Goal: Check status: Check status

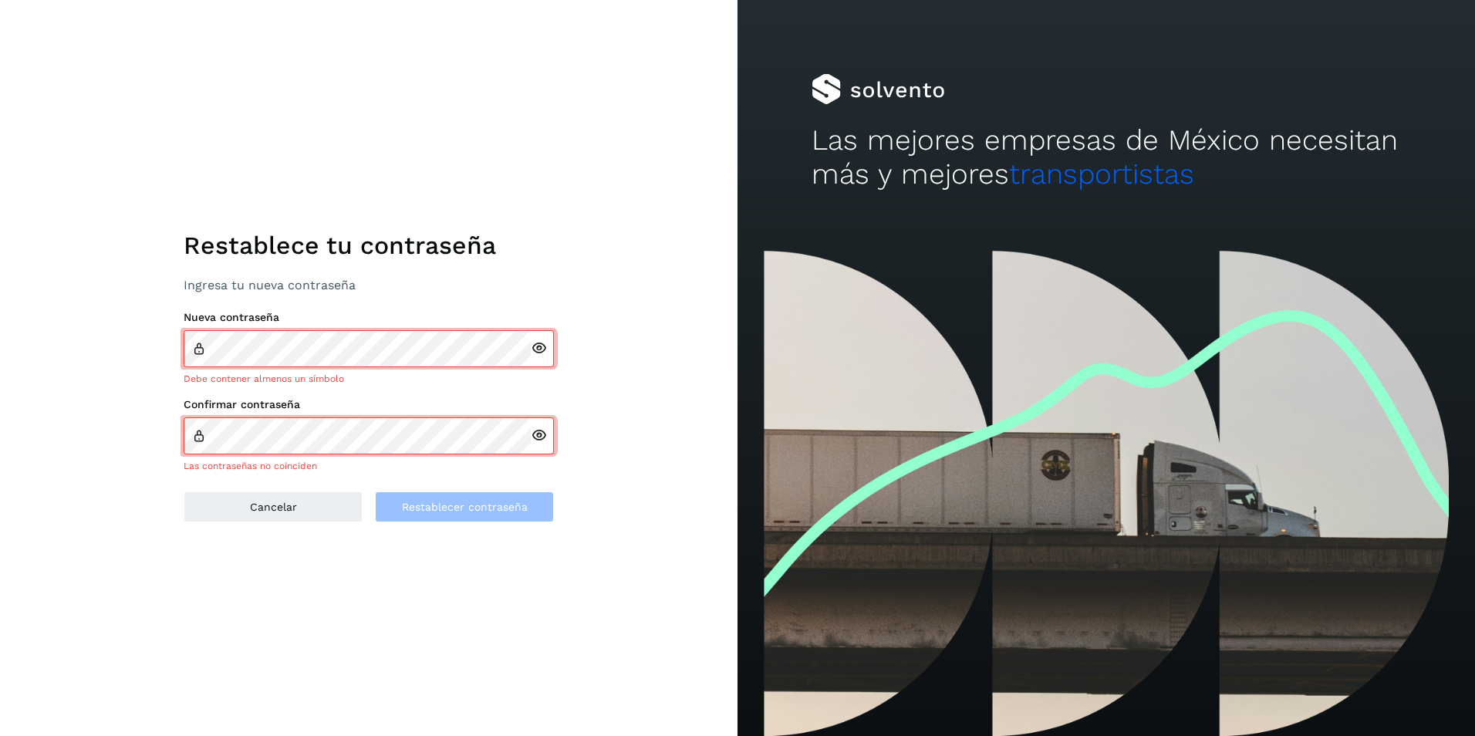
click at [534, 357] on div at bounding box center [542, 348] width 23 height 37
click at [544, 351] on icon at bounding box center [539, 348] width 16 height 16
click at [544, 445] on div at bounding box center [542, 435] width 23 height 37
click at [545, 433] on icon at bounding box center [539, 435] width 16 height 16
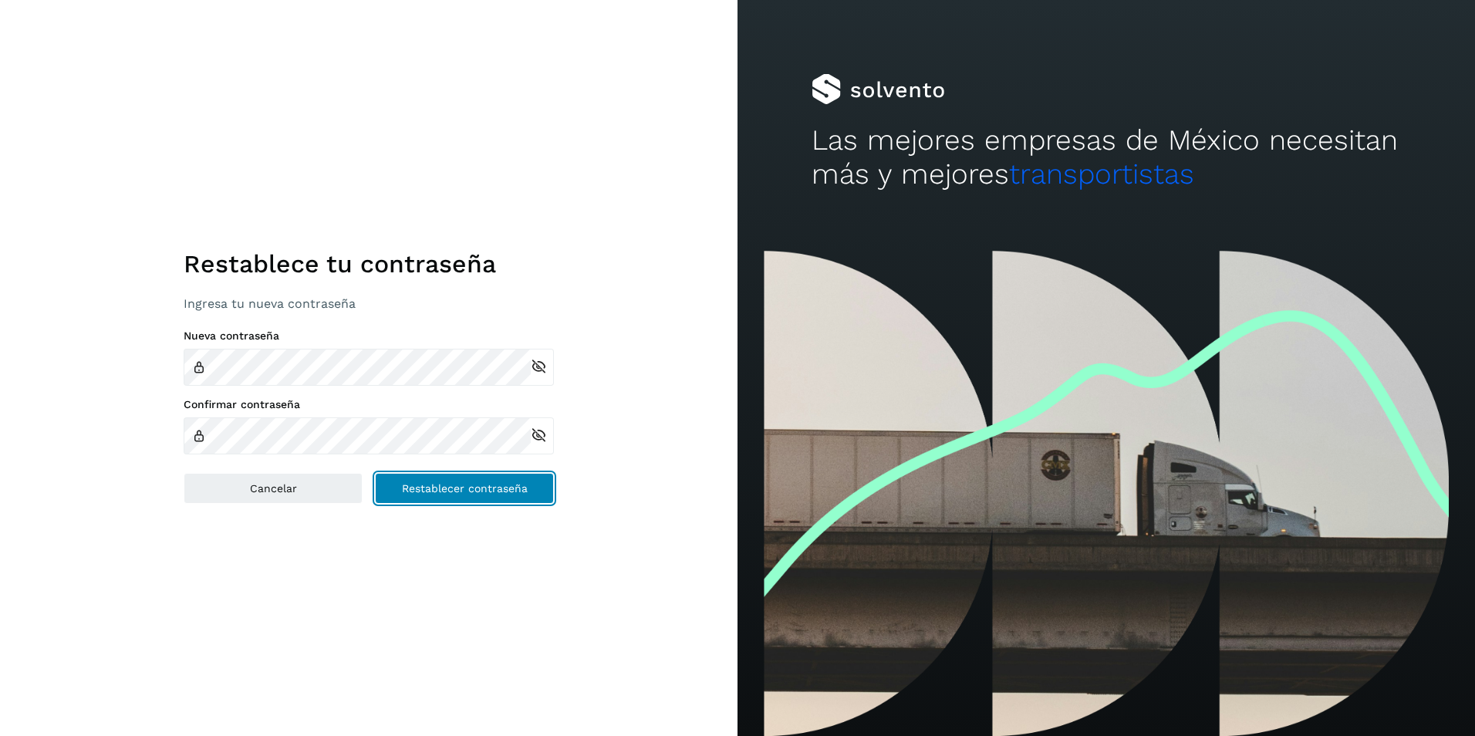
click at [463, 488] on span "Restablecer contraseña" at bounding box center [465, 488] width 126 height 11
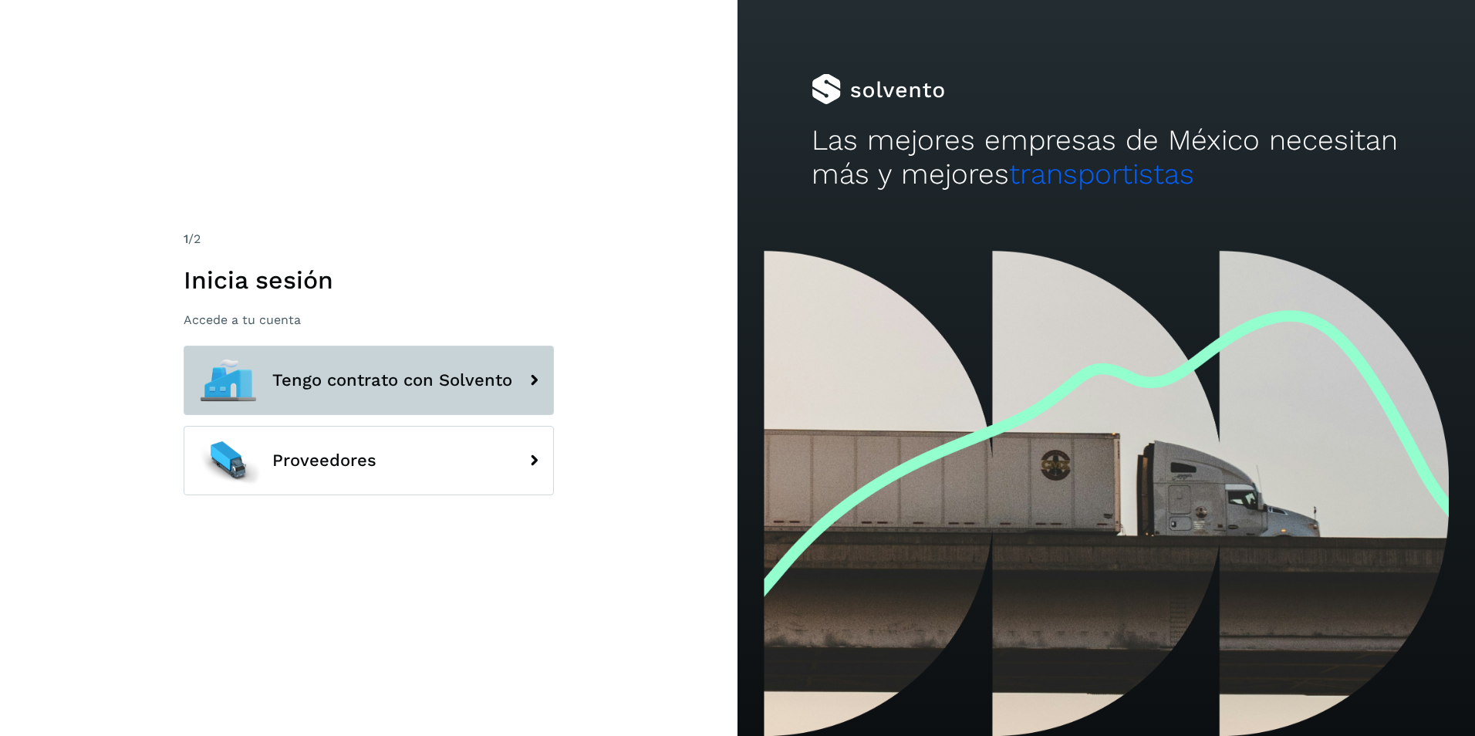
click at [435, 381] on span "Tengo contrato con Solvento" at bounding box center [392, 380] width 240 height 19
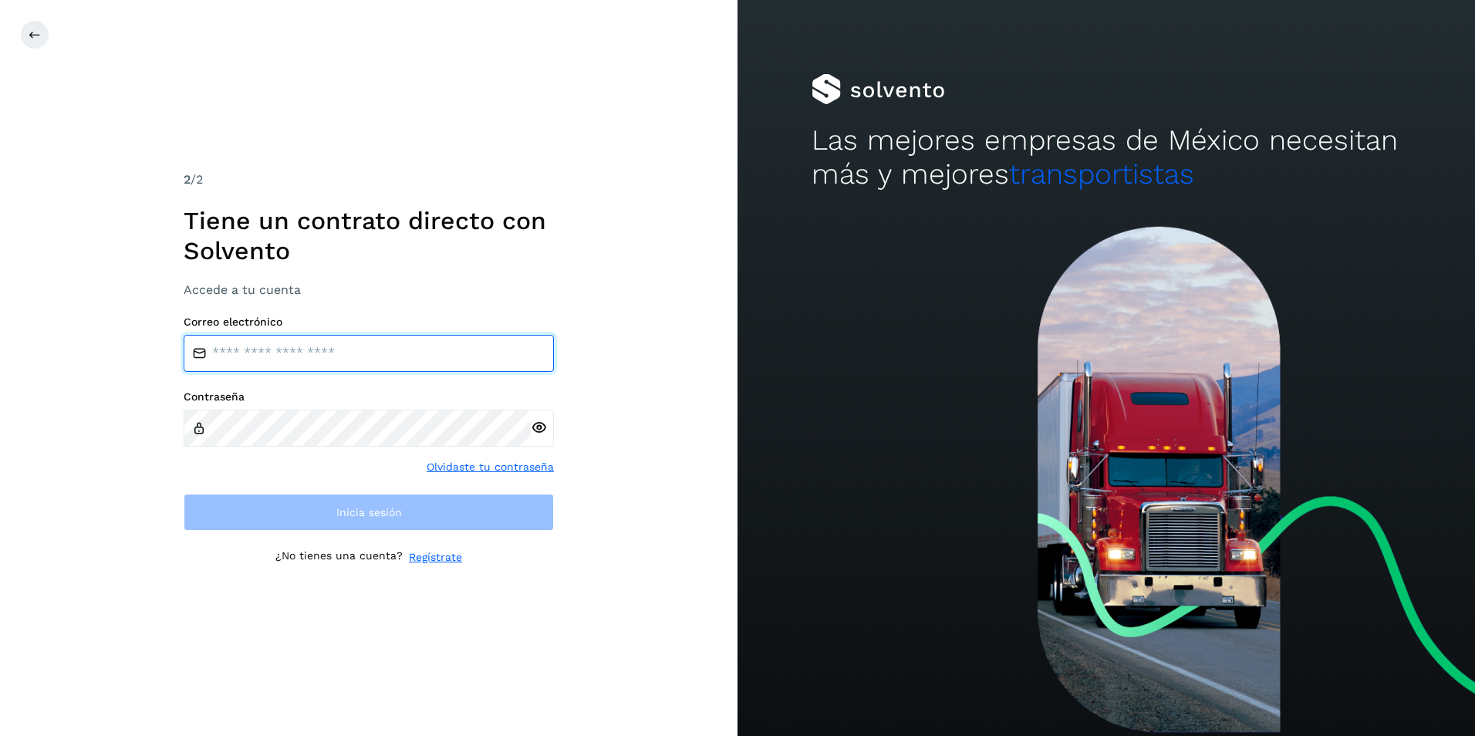
click at [335, 360] on input "email" at bounding box center [369, 353] width 370 height 37
type input "**********"
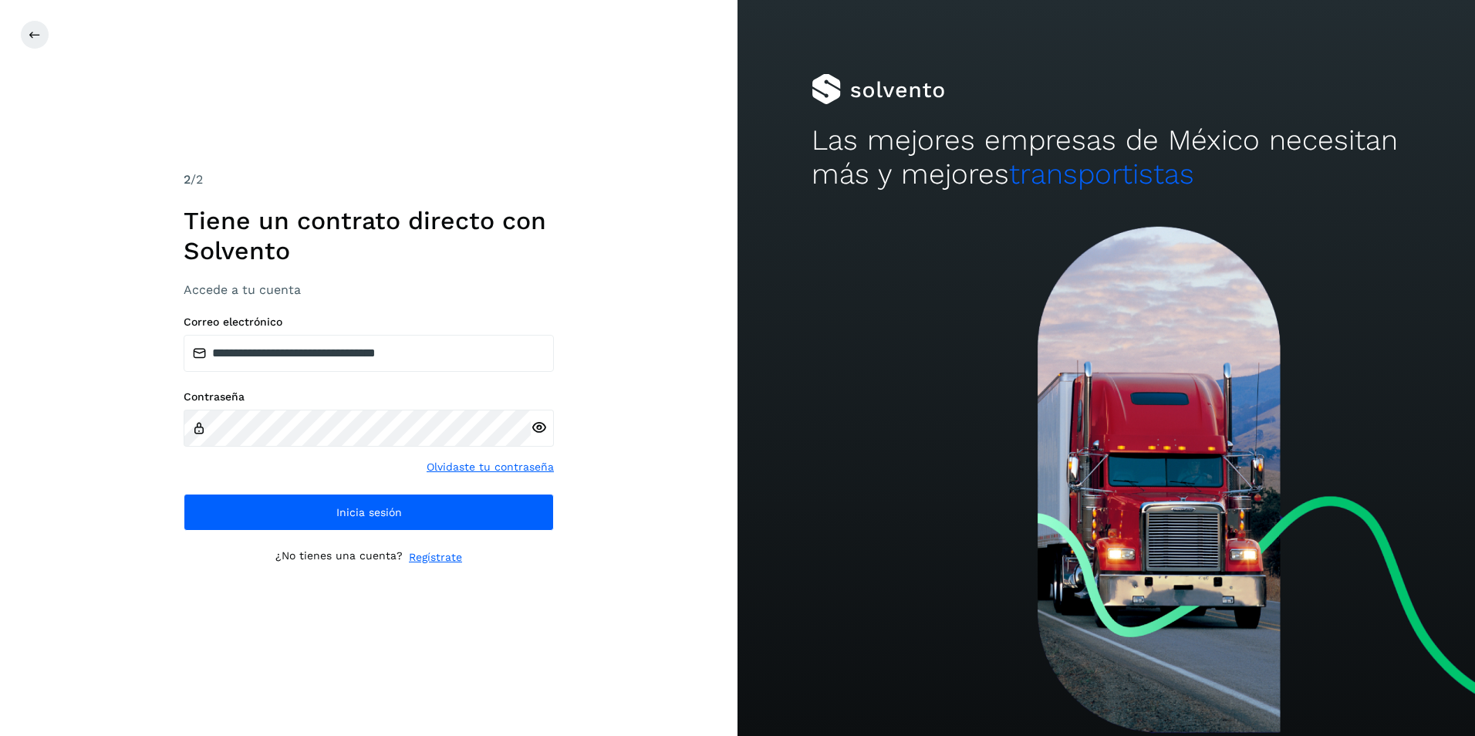
click at [541, 426] on icon at bounding box center [539, 428] width 16 height 16
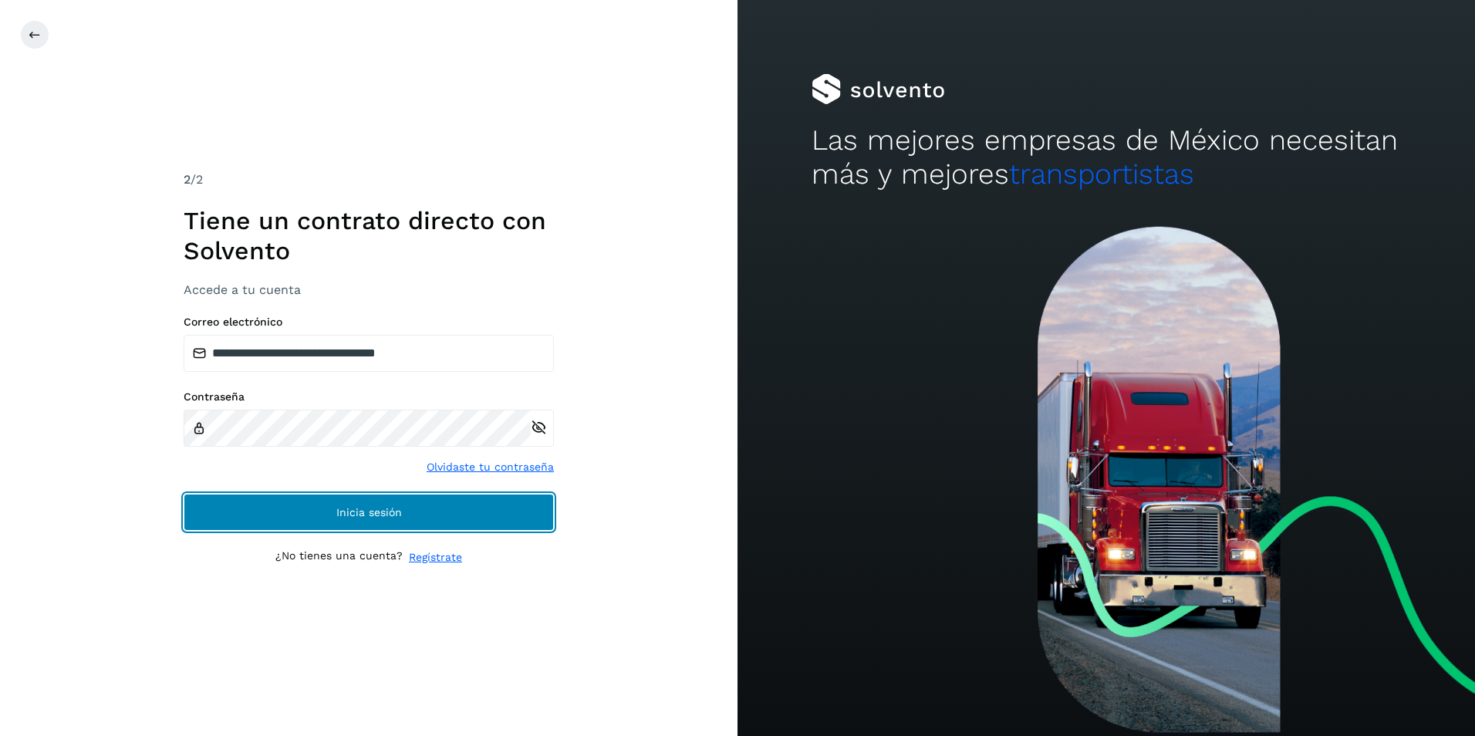
click at [436, 510] on button "Inicia sesión" at bounding box center [369, 512] width 370 height 37
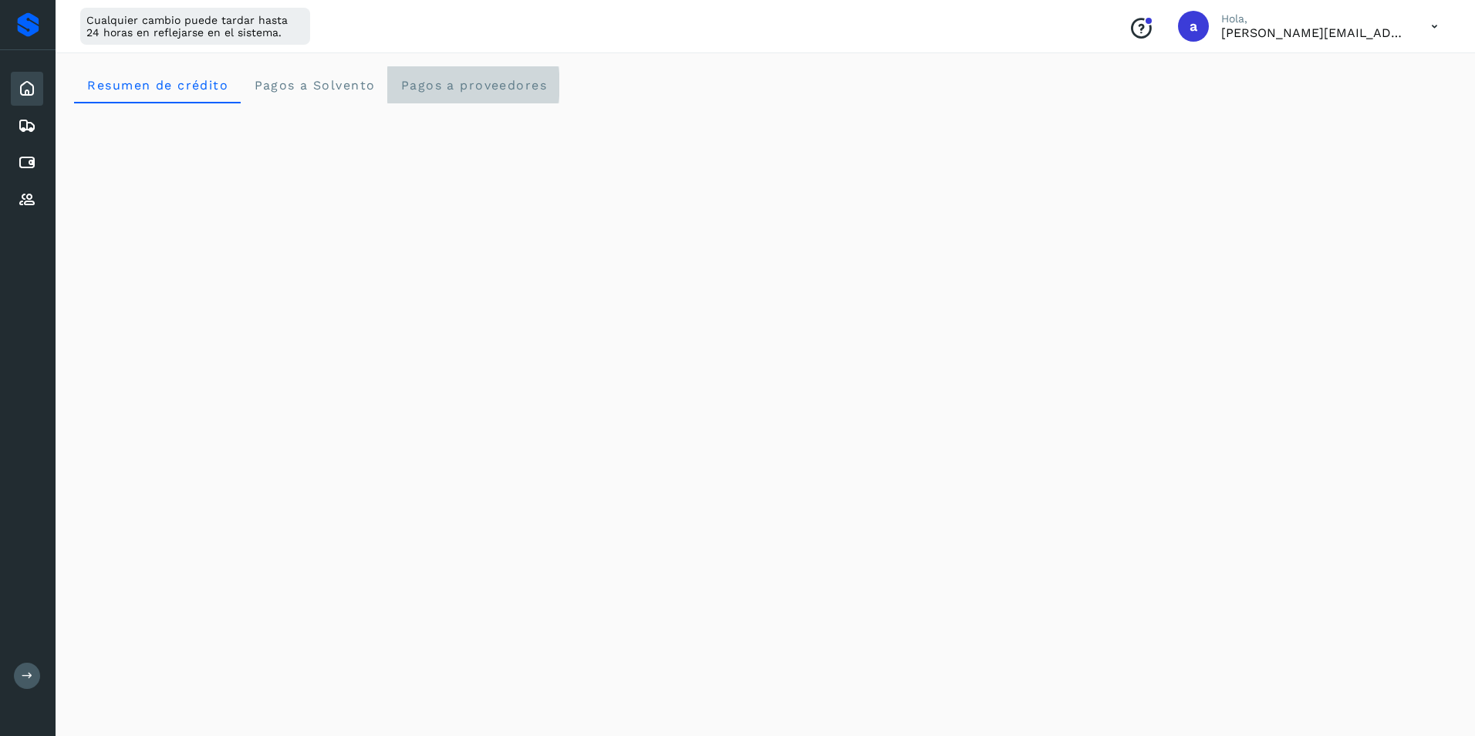
click at [442, 90] on span "Pagos a proveedores" at bounding box center [472, 85] width 147 height 15
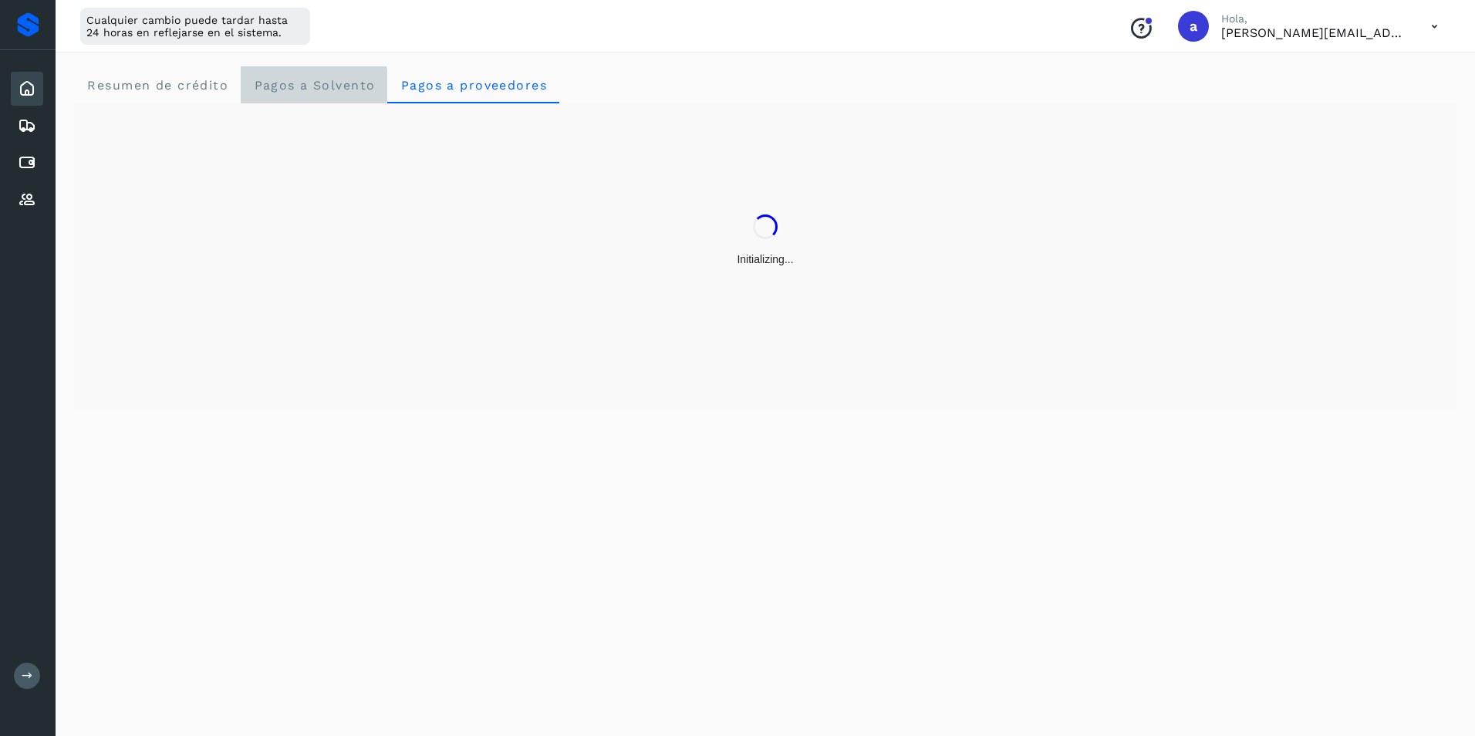
click at [335, 96] on Solvento "Pagos a Solvento" at bounding box center [314, 84] width 147 height 37
click at [24, 162] on icon at bounding box center [27, 162] width 19 height 19
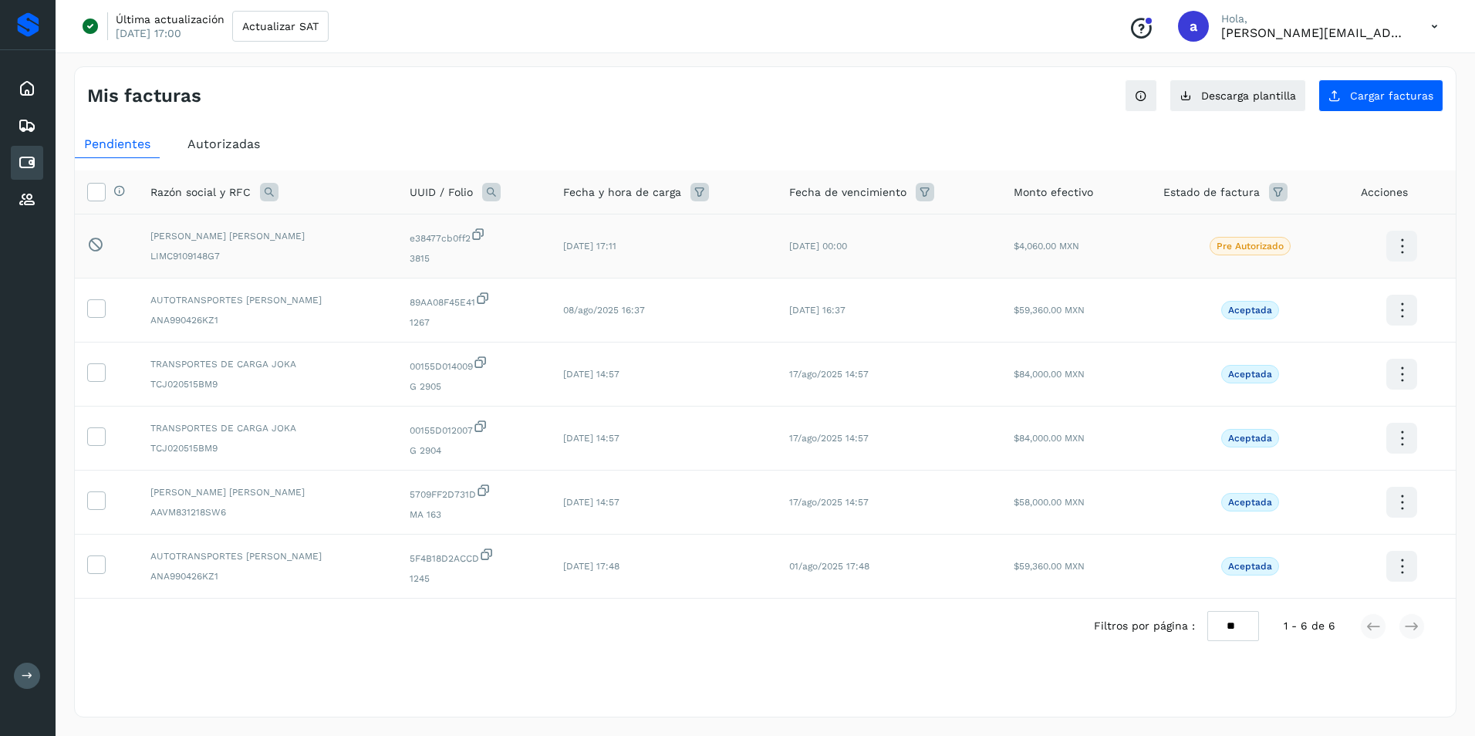
click at [1406, 243] on icon at bounding box center [1402, 246] width 36 height 36
click at [1388, 193] on div at bounding box center [737, 368] width 1475 height 736
click at [1263, 241] on p "Pre Autorizado" at bounding box center [1249, 246] width 67 height 11
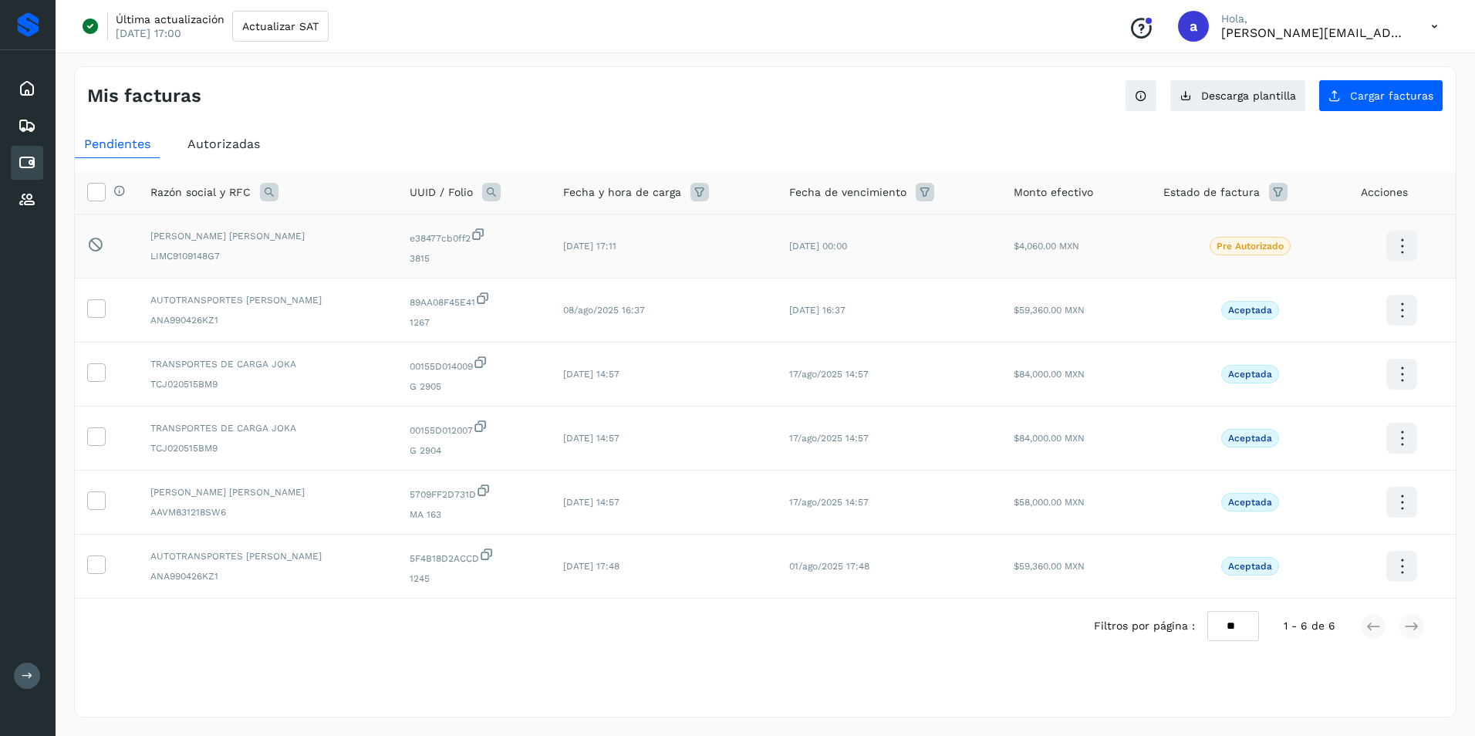
click at [98, 257] on td "Pendiente de autorización final por el usuario autorizador." at bounding box center [106, 246] width 63 height 64
click at [98, 254] on div "Pendiente de autorización final por el usuario autorizador." at bounding box center [106, 246] width 39 height 19
click at [1427, 32] on icon at bounding box center [1434, 27] width 32 height 32
click at [1366, 104] on div "Cerrar sesión" at bounding box center [1358, 99] width 184 height 29
